Goal: Transaction & Acquisition: Purchase product/service

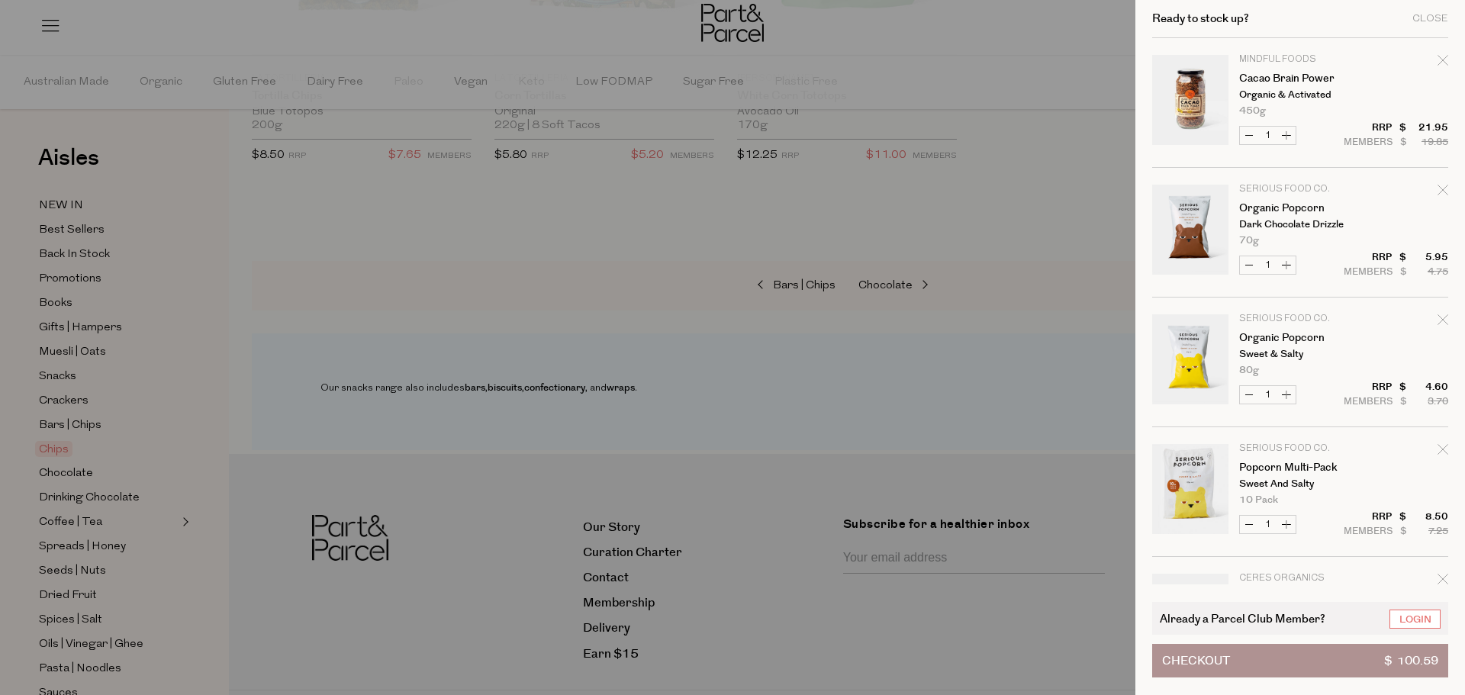
click at [1441, 318] on icon "Remove Organic Popcorn" at bounding box center [1443, 319] width 11 height 11
type input "Add Membership"
click at [1438, 193] on icon "Remove Organic Popcorn" at bounding box center [1443, 190] width 11 height 11
type input "Add Membership"
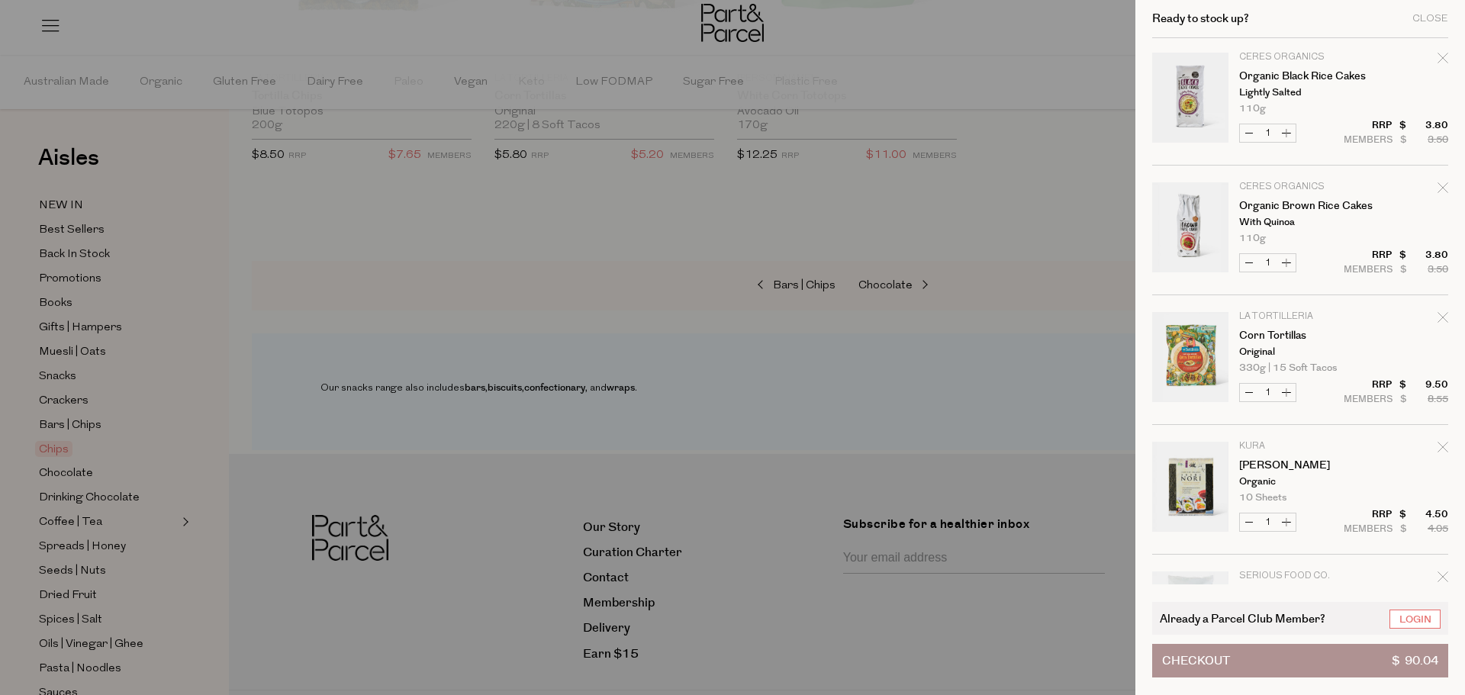
scroll to position [305, 0]
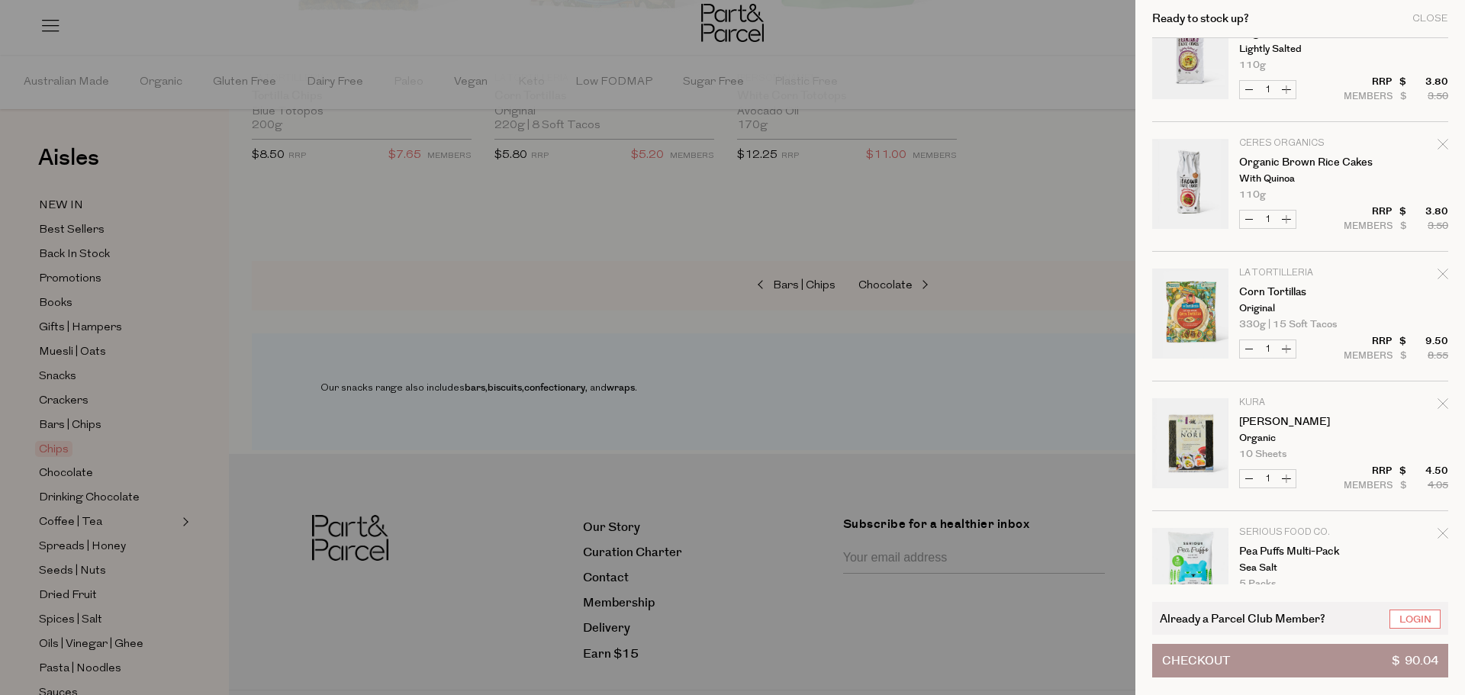
click at [1438, 276] on icon "Remove Corn Tortillas" at bounding box center [1443, 274] width 11 height 11
type input "Add Membership"
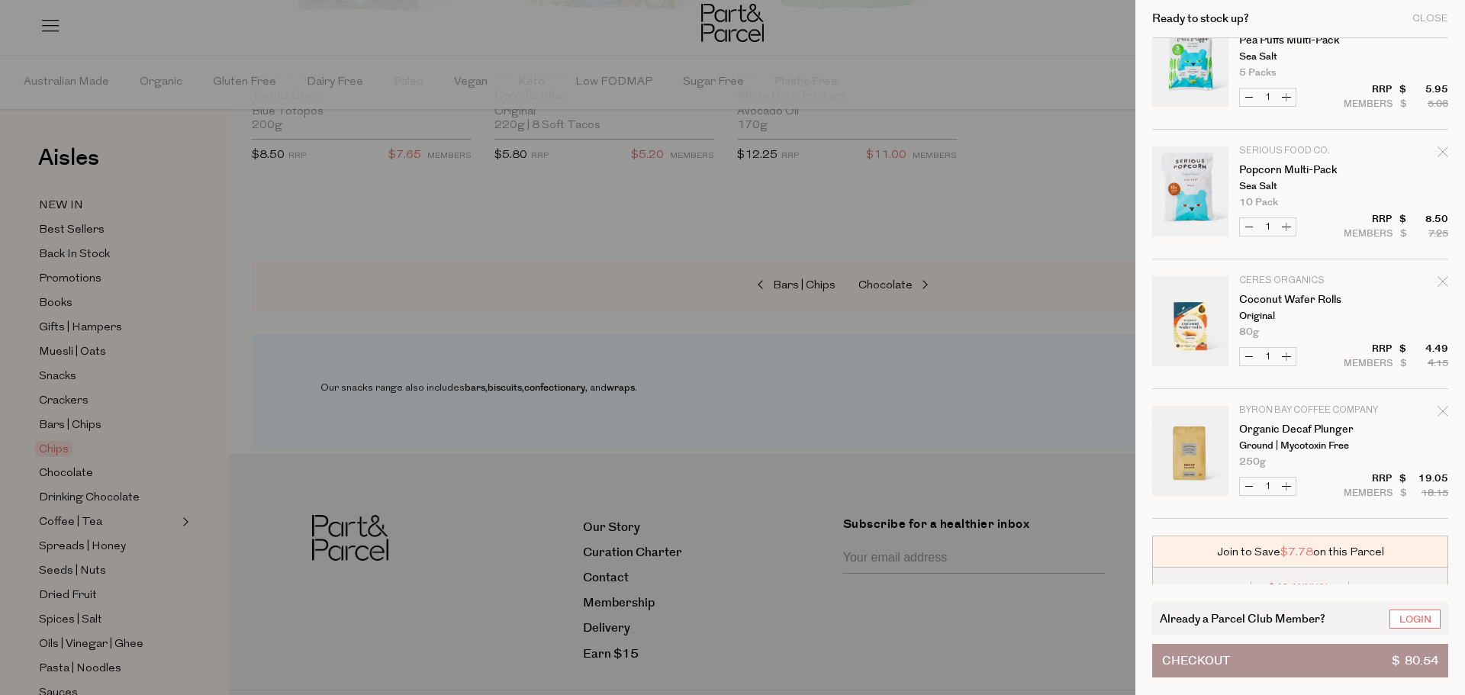
scroll to position [754, 0]
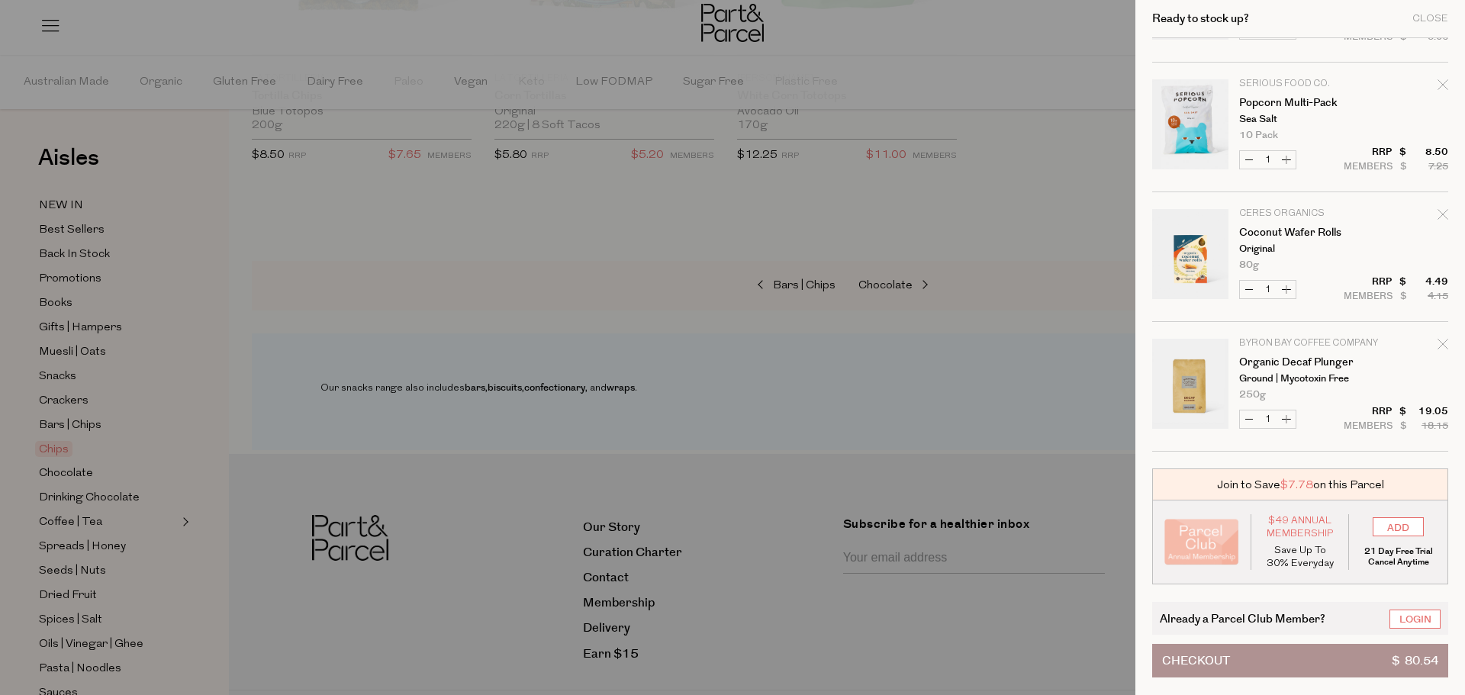
click at [1443, 213] on icon "Remove Coconut Wafer Rolls" at bounding box center [1443, 214] width 11 height 11
type input "Add Membership"
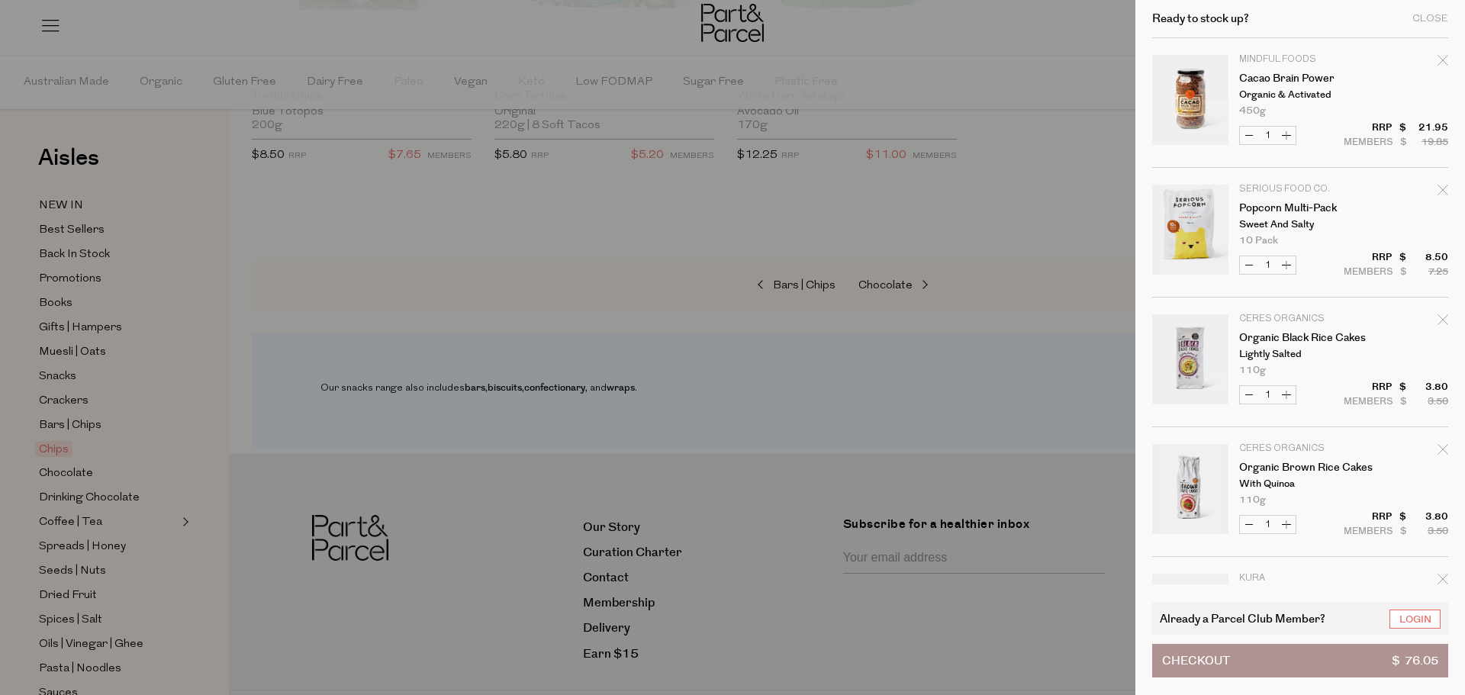
click at [1442, 451] on icon "Remove Organic Brown Rice Cakes" at bounding box center [1443, 449] width 11 height 11
type input "Add Membership"
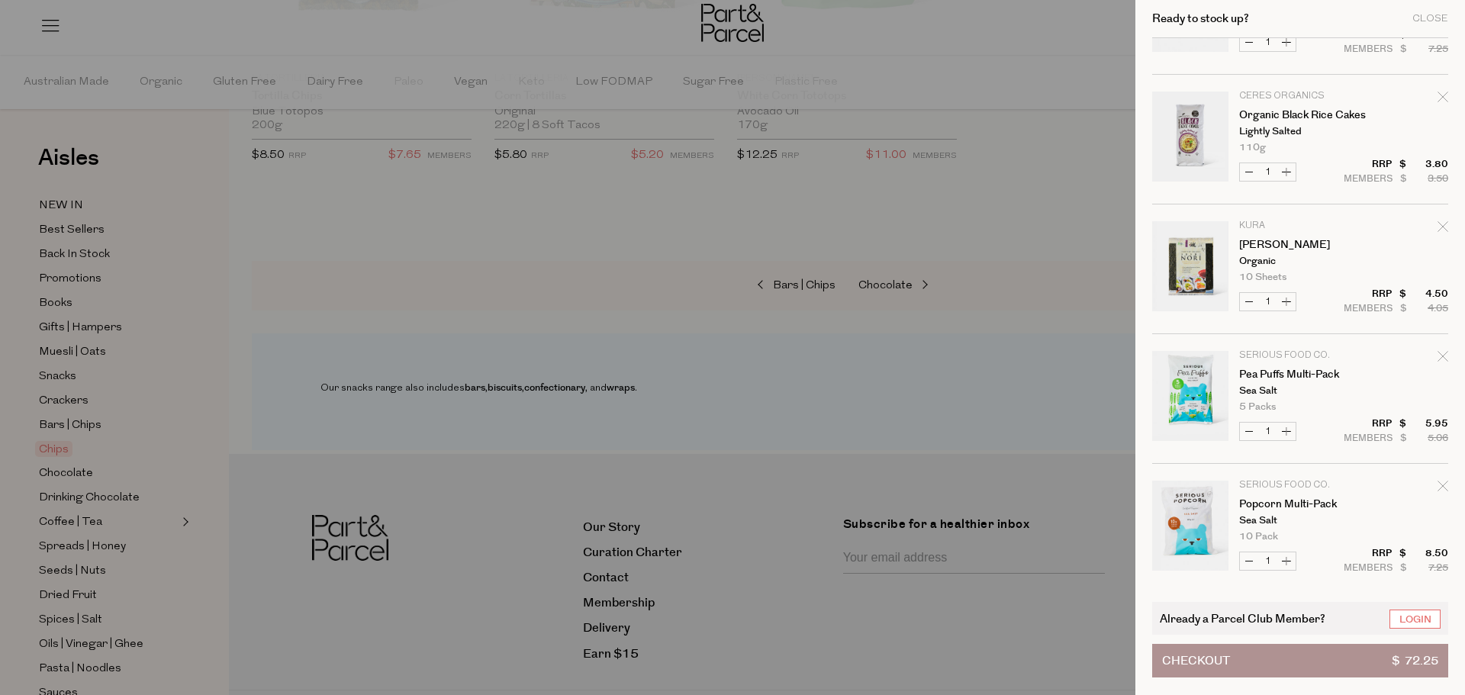
scroll to position [229, 0]
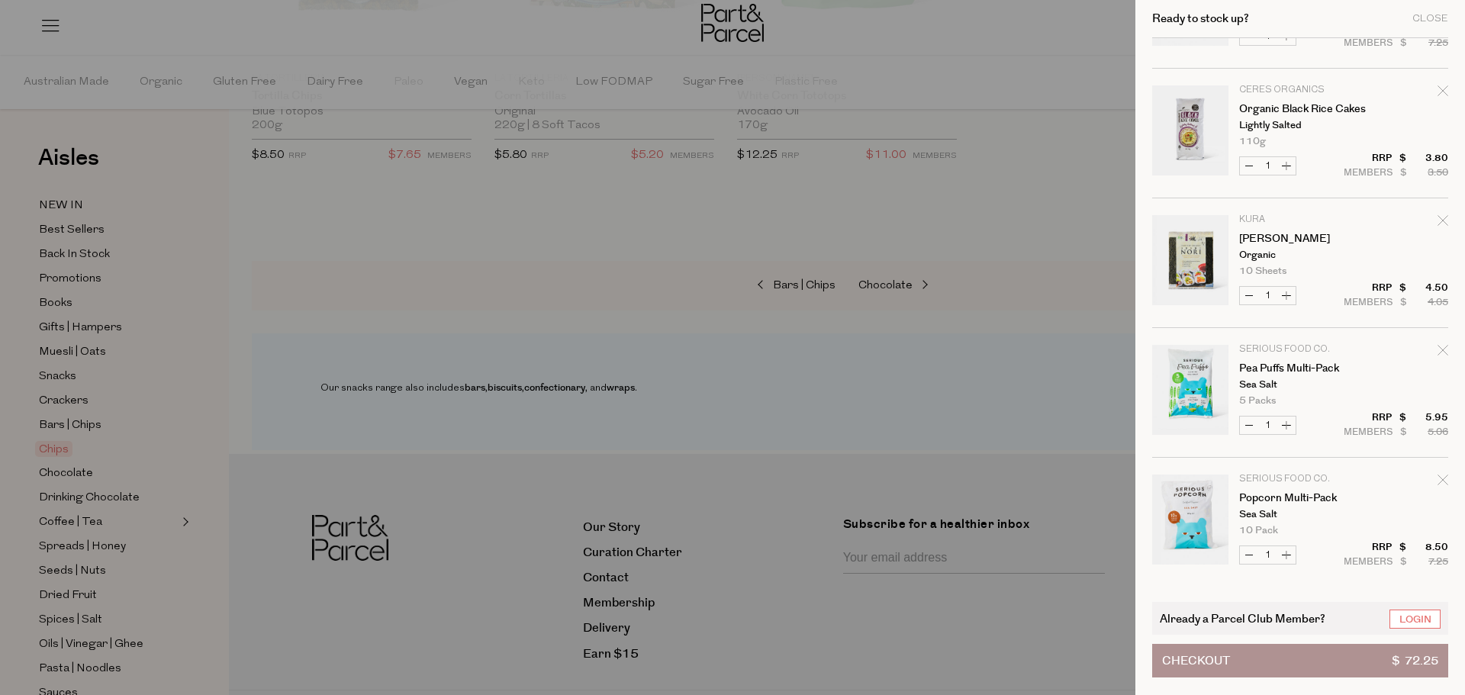
click at [1444, 346] on icon "Remove Pea Puffs Multi-Pack" at bounding box center [1443, 350] width 11 height 11
type input "Add Membership"
click at [1439, 349] on icon "Remove Popcorn Multi-Pack" at bounding box center [1443, 350] width 11 height 11
type input "Add Membership"
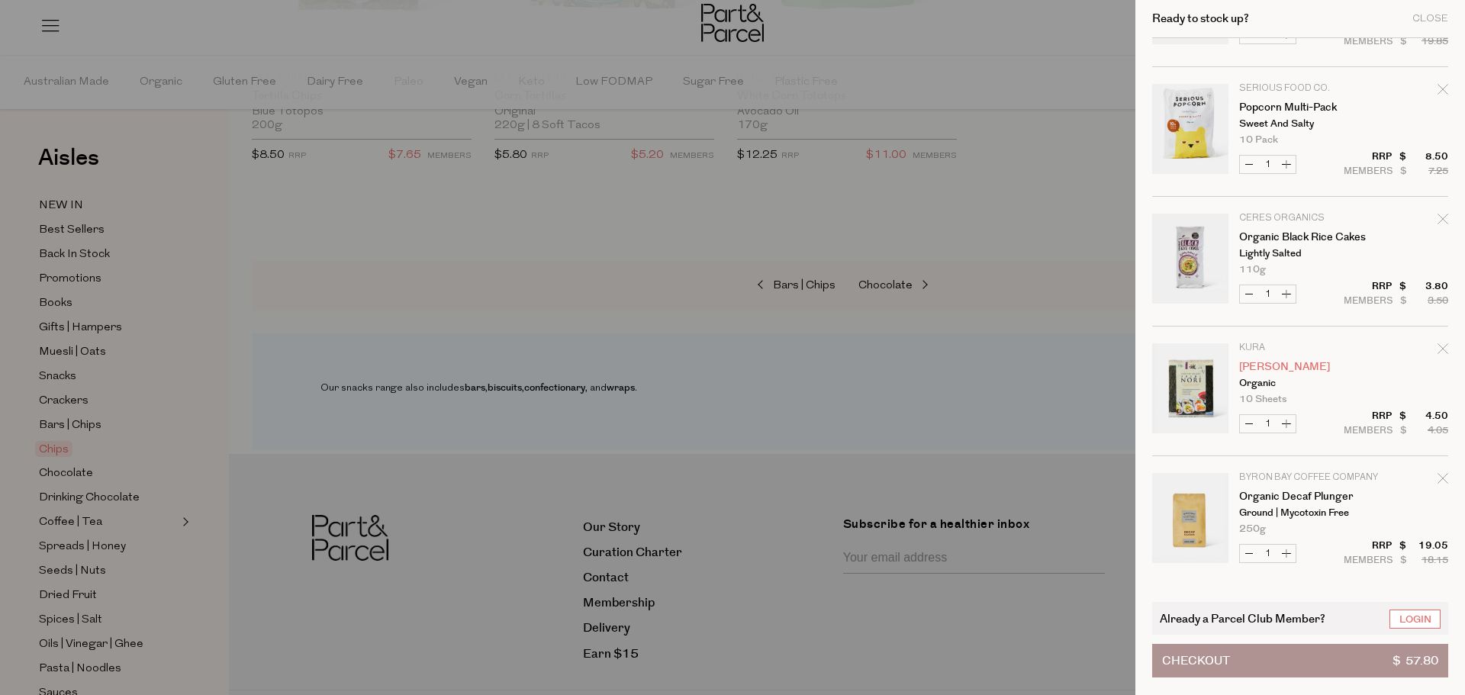
scroll to position [235, 0]
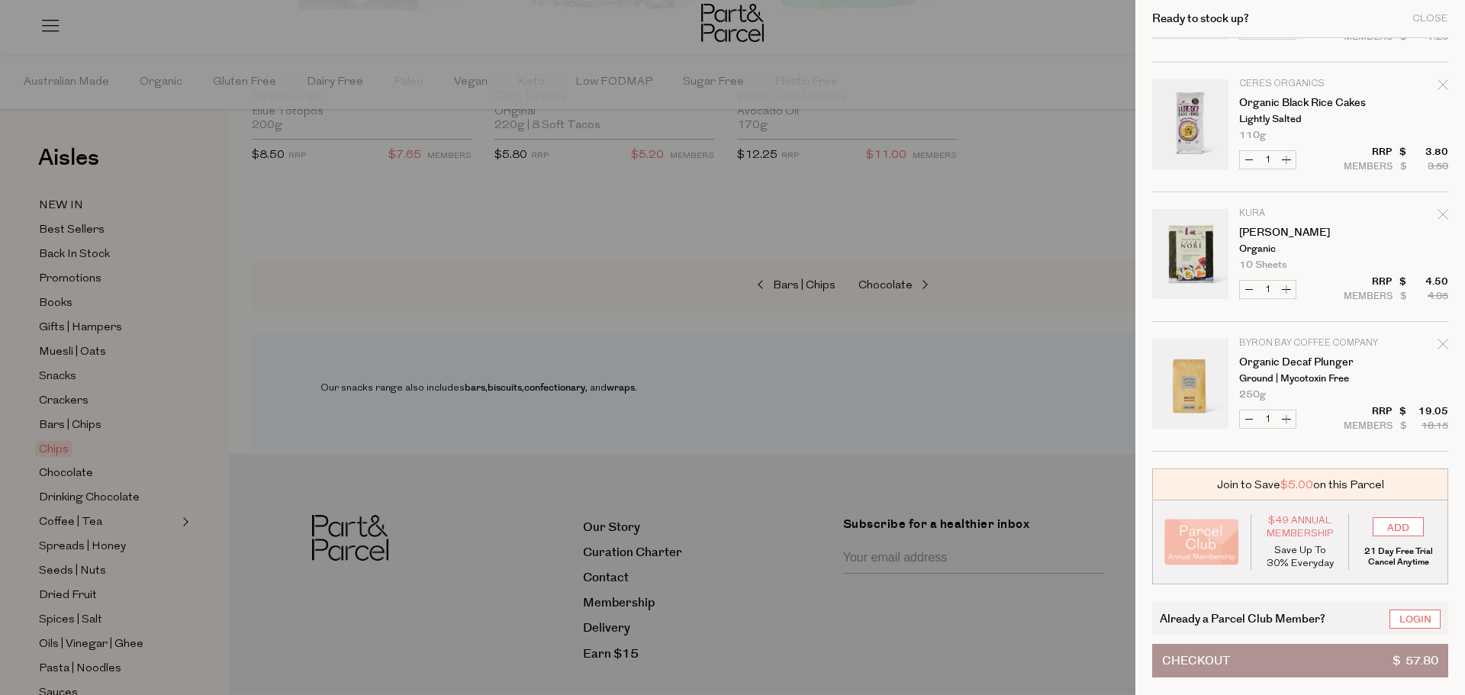
click at [1329, 653] on button "Checkout $ 57.80" at bounding box center [1300, 661] width 296 height 34
